Goal: Leave review/rating: Share an evaluation or opinion about a product, service, or content

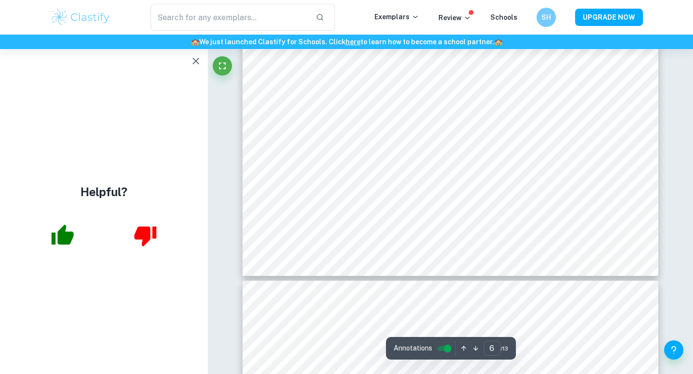
scroll to position [3488, 0]
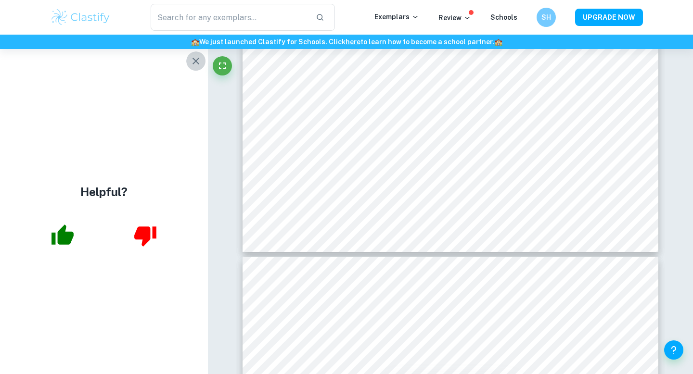
click at [193, 65] on icon "button" at bounding box center [196, 61] width 12 height 12
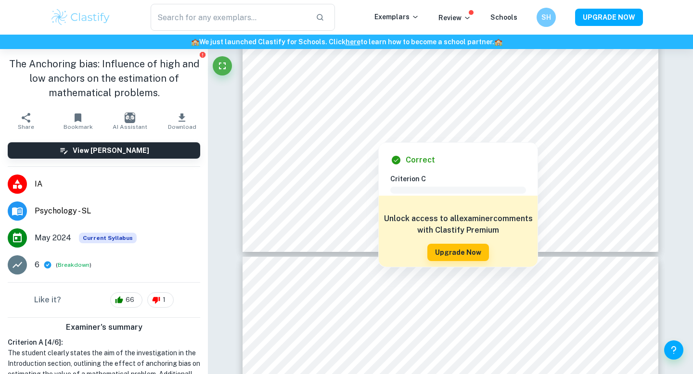
drag, startPoint x: 399, startPoint y: 112, endPoint x: 430, endPoint y: 114, distance: 31.9
click at [430, 108] on div at bounding box center [448, 112] width 311 height 13
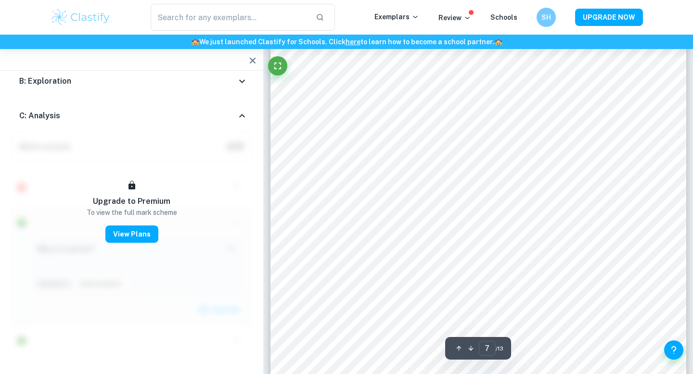
scroll to position [3695, 0]
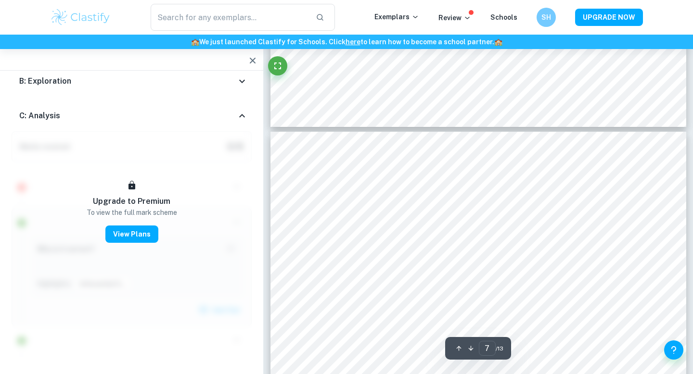
type input "6"
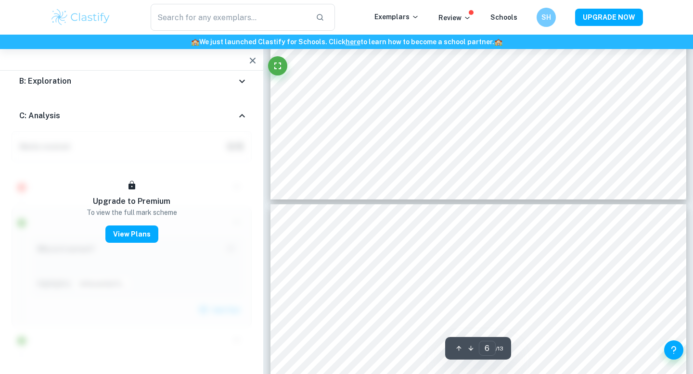
scroll to position [3408, 0]
click at [250, 63] on icon "button" at bounding box center [253, 61] width 12 height 12
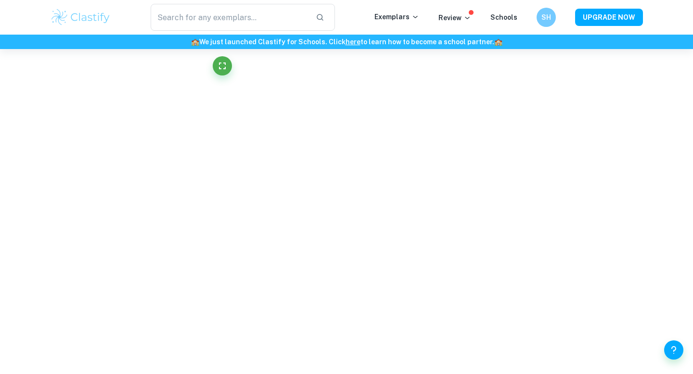
scroll to position [3246, 0]
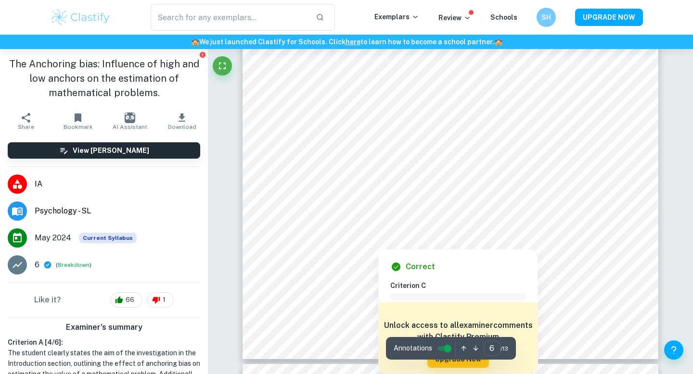
click at [436, 236] on div at bounding box center [378, 242] width 171 height 12
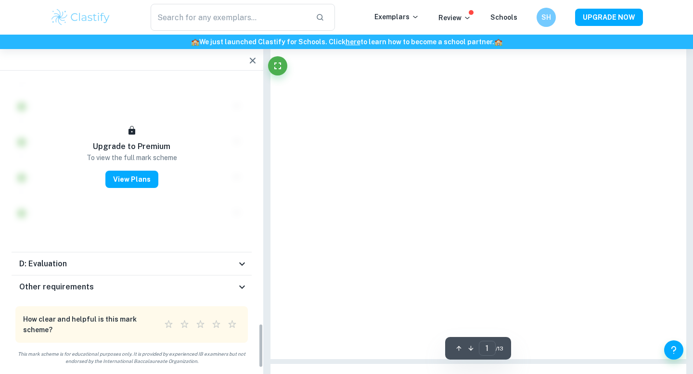
type input "6"
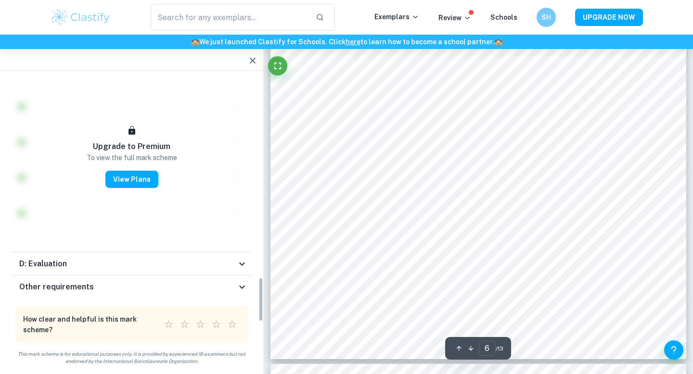
scroll to position [1323, 0]
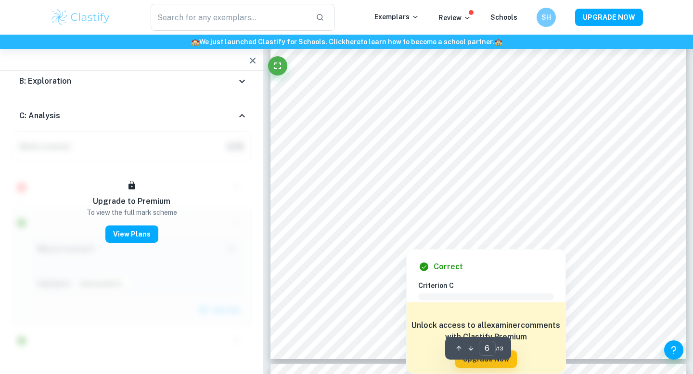
click at [254, 60] on icon "button" at bounding box center [253, 61] width 12 height 12
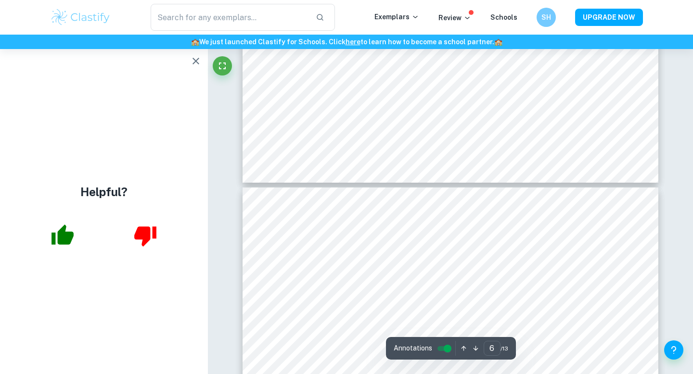
type input "5"
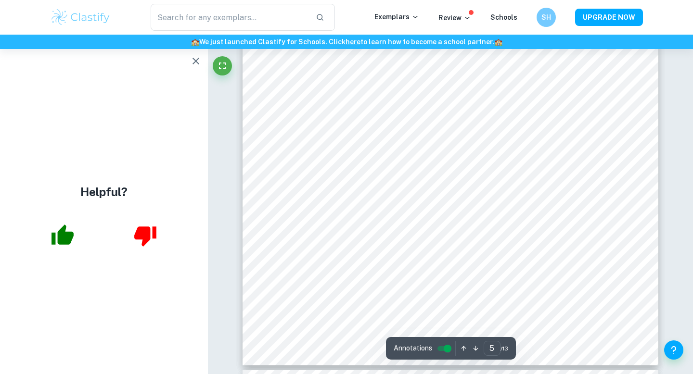
scroll to position [2651, 0]
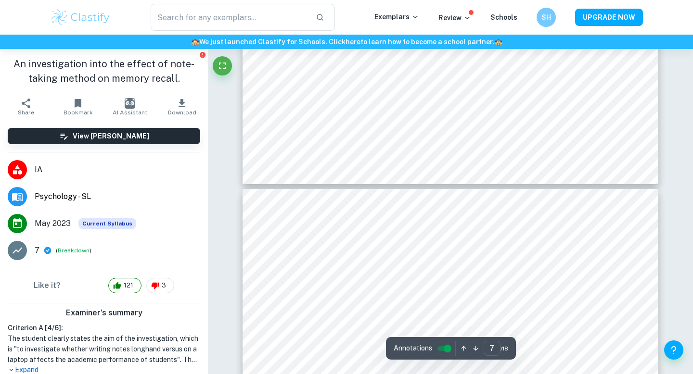
type input "8"
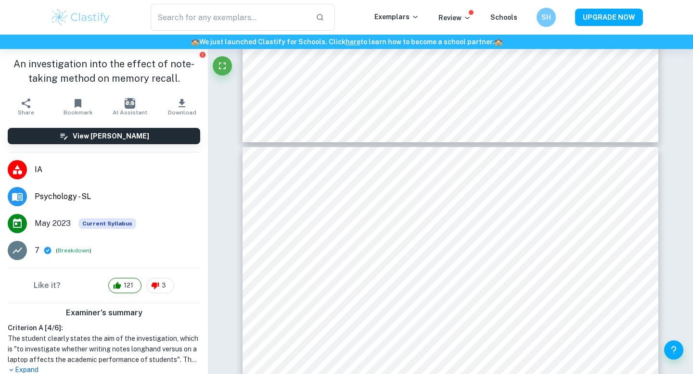
scroll to position [4195, 0]
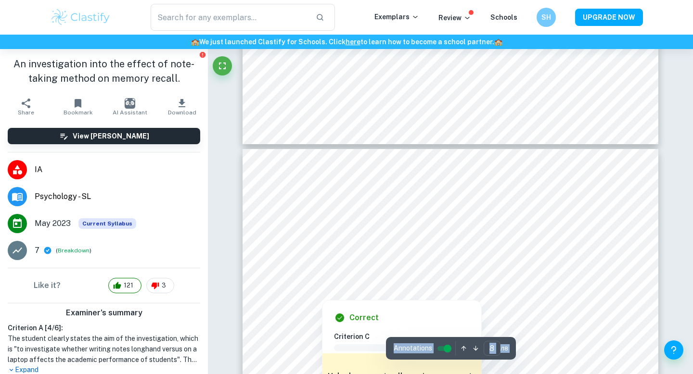
click at [447, 348] on input "controlled" at bounding box center [447, 349] width 35 height 12
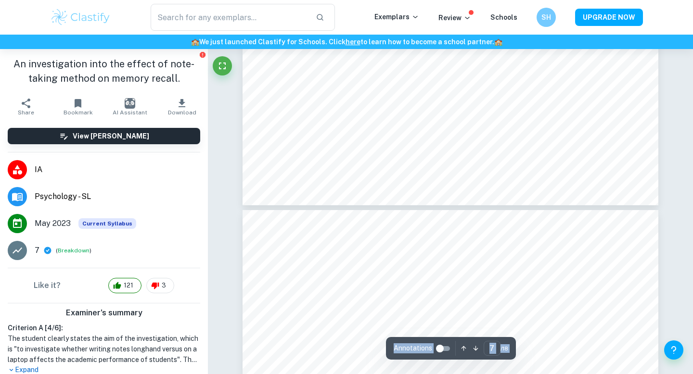
scroll to position [3986, 0]
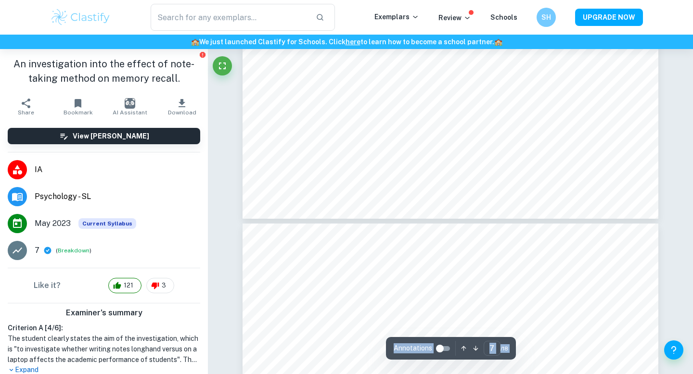
click at [507, 344] on div "7 ​ / 18" at bounding box center [496, 348] width 25 height 15
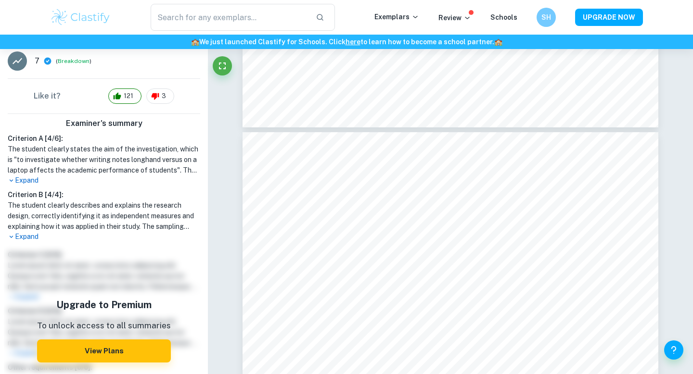
scroll to position [191, 0]
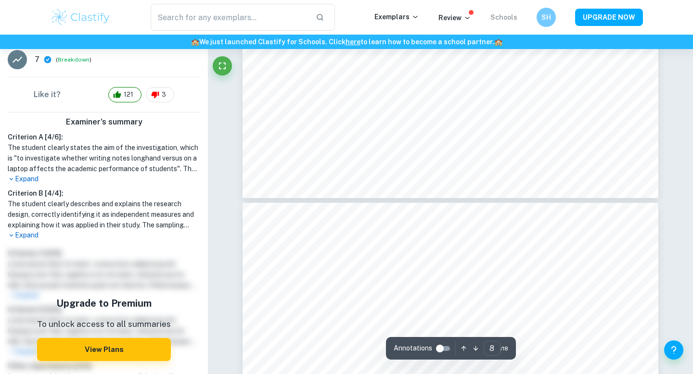
type input "7"
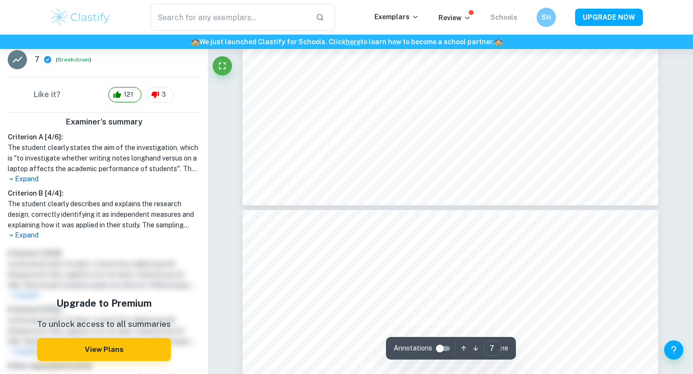
scroll to position [3987, 0]
